Goal: Task Accomplishment & Management: Manage account settings

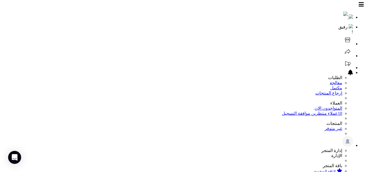
scroll to position [76, 0]
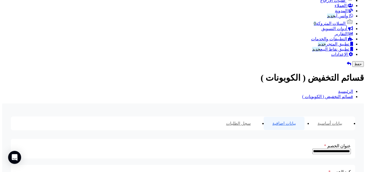
scroll to position [76, 0]
click at [339, 57] on span "الإعدادات" at bounding box center [339, 54] width 17 height 5
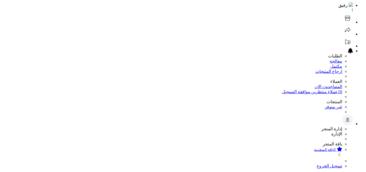
scroll to position [70, 0]
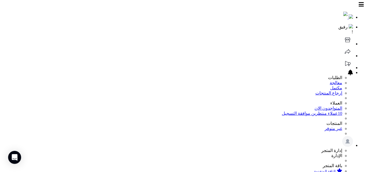
select select "**"
select select
